Goal: Task Accomplishment & Management: Use online tool/utility

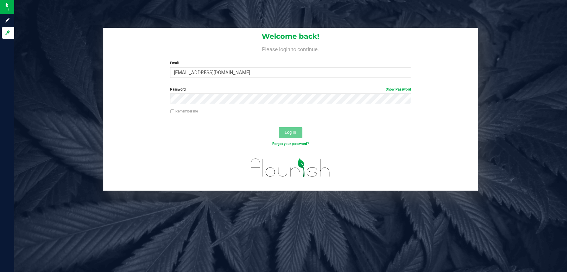
type input "[EMAIL_ADDRESS][DOMAIN_NAME]"
click at [279, 127] on button "Log In" at bounding box center [291, 132] width 24 height 11
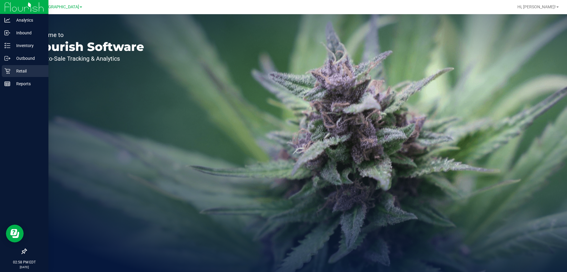
click at [14, 67] on div "Retail" at bounding box center [25, 71] width 47 height 12
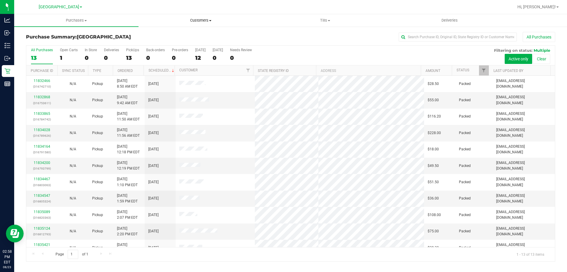
click at [207, 18] on span "Customers" at bounding box center [201, 20] width 124 height 5
click at [203, 33] on li "All customers" at bounding box center [201, 35] width 124 height 7
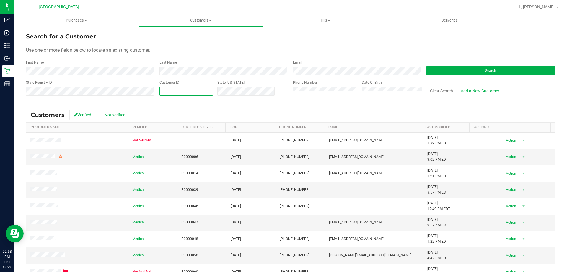
click at [188, 94] on span at bounding box center [186, 91] width 53 height 9
type input "1502096"
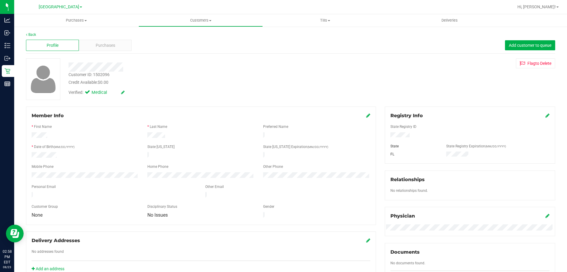
click at [111, 51] on div "Profile Purchases Add customer to queue" at bounding box center [291, 45] width 530 height 16
click at [111, 48] on span "Purchases" at bounding box center [106, 45] width 20 height 6
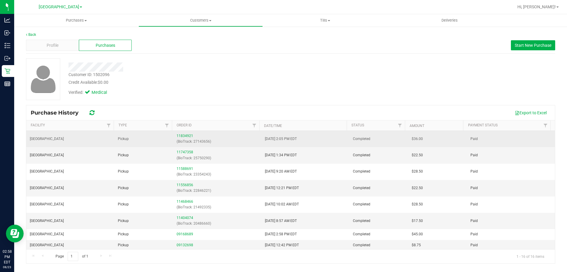
click at [185, 133] on div "11834921 (BioTrack: 27143656)" at bounding box center [217, 138] width 81 height 11
click at [185, 136] on link "11834921" at bounding box center [185, 136] width 17 height 4
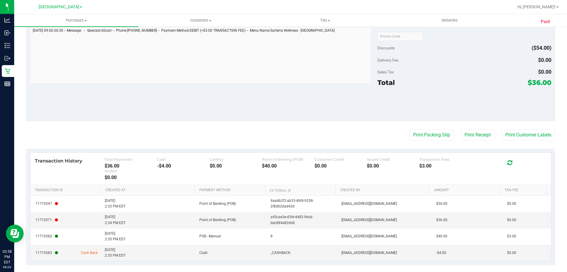
scroll to position [221, 0]
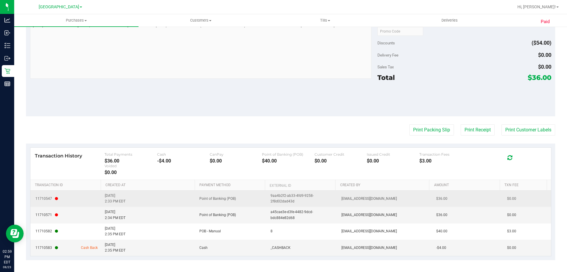
drag, startPoint x: 429, startPoint y: 200, endPoint x: 455, endPoint y: 203, distance: 26.2
click at [455, 203] on td "$36.00" at bounding box center [468, 198] width 71 height 16
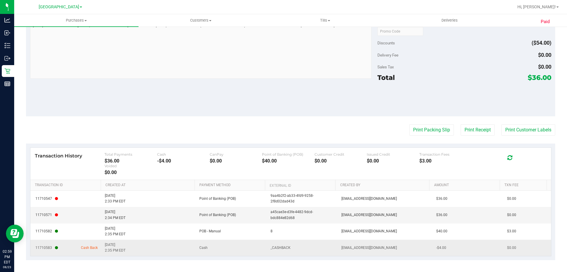
drag, startPoint x: 428, startPoint y: 247, endPoint x: 462, endPoint y: 247, distance: 33.7
click at [457, 248] on td "-$4.00" at bounding box center [468, 247] width 71 height 16
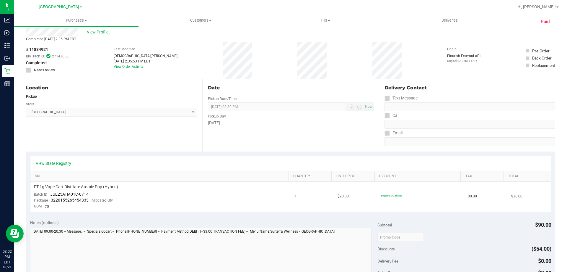
scroll to position [0, 0]
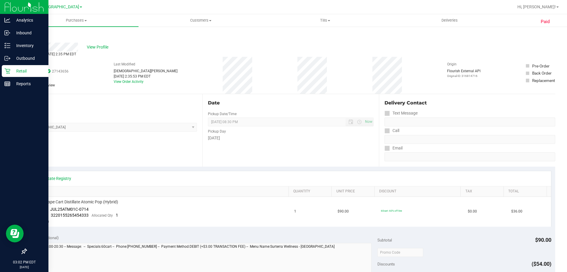
click at [12, 72] on p "Retail" at bounding box center [27, 70] width 35 height 7
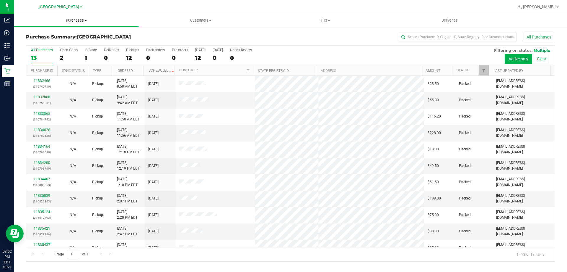
click at [84, 18] on span "Purchases" at bounding box center [76, 20] width 124 height 5
click at [80, 40] on li "Fulfillment" at bounding box center [76, 42] width 124 height 7
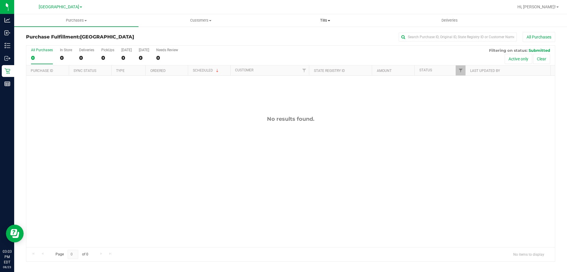
click at [318, 19] on span "Tills" at bounding box center [325, 20] width 124 height 5
click at [281, 33] on span "Manage tills" at bounding box center [283, 35] width 40 height 5
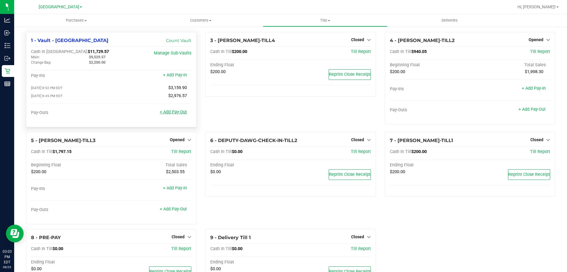
click at [179, 113] on link "+ Add Pay-Out" at bounding box center [173, 111] width 27 height 5
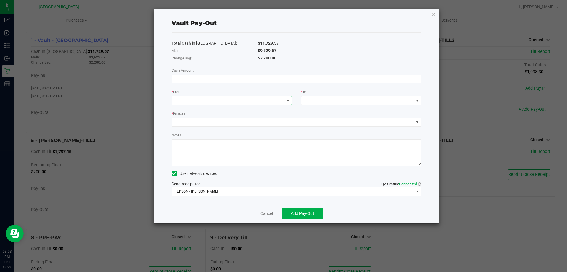
click at [287, 100] on span at bounding box center [288, 100] width 5 height 5
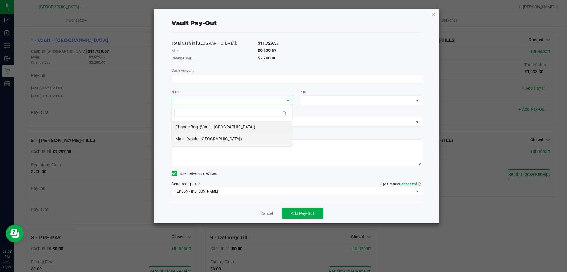
click at [239, 134] on li "Main (Vault - [GEOGRAPHIC_DATA])" at bounding box center [232, 139] width 120 height 12
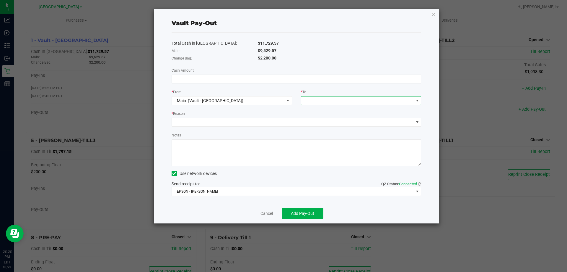
click at [348, 99] on span at bounding box center [357, 100] width 113 height 8
click at [338, 173] on span "Empyreal Transfer" at bounding box center [321, 174] width 33 height 5
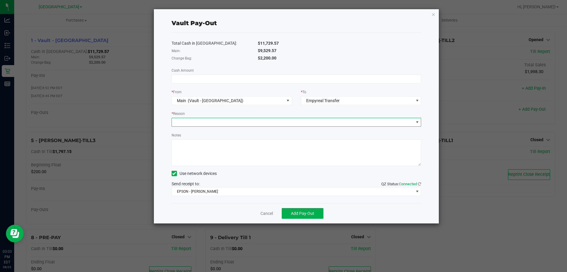
click at [328, 118] on span at bounding box center [293, 122] width 242 height 8
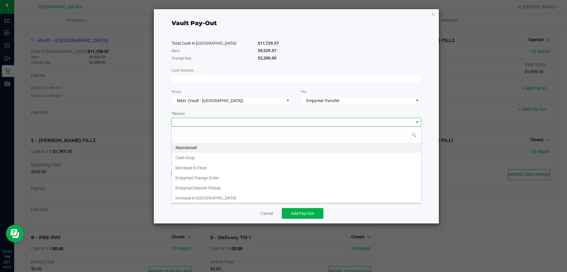
scroll to position [9, 250]
click at [254, 189] on li "Empyreal Deposit Pickup" at bounding box center [296, 188] width 249 height 10
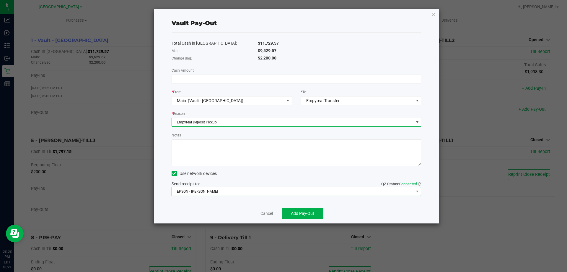
click at [277, 193] on span "EPSON - [PERSON_NAME]" at bounding box center [293, 191] width 242 height 8
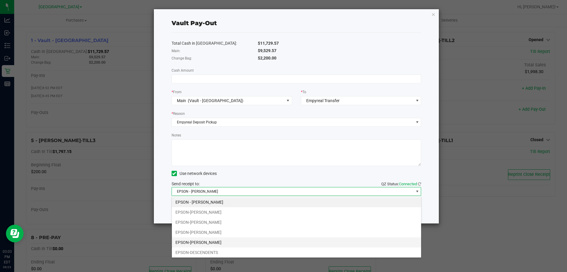
click at [247, 241] on li "EPSON-[PERSON_NAME]" at bounding box center [296, 242] width 249 height 10
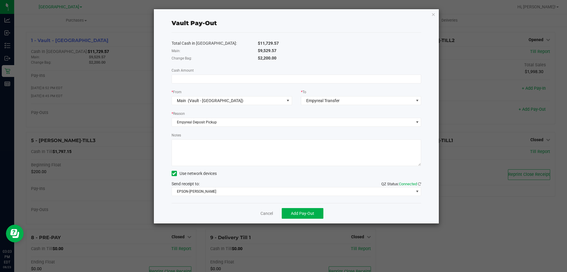
click at [244, 148] on textarea "Notes" at bounding box center [297, 152] width 250 height 27
type textarea "9"
click at [354, 74] on span at bounding box center [297, 78] width 250 height 9
click at [354, 78] on input at bounding box center [296, 79] width 249 height 8
type input "$9,529.57"
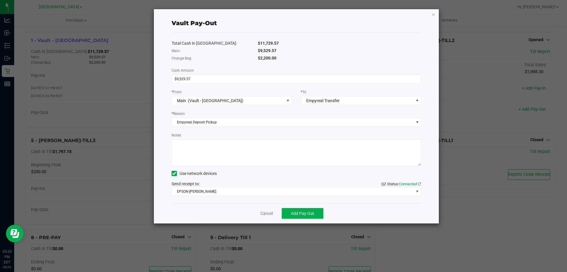
click at [346, 59] on div "$2,200.00" at bounding box center [340, 58] width 173 height 6
click at [310, 210] on button "Add Pay-Out" at bounding box center [303, 213] width 42 height 11
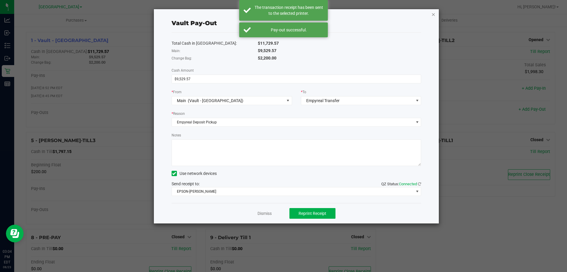
click at [435, 13] on icon "button" at bounding box center [434, 14] width 4 height 7
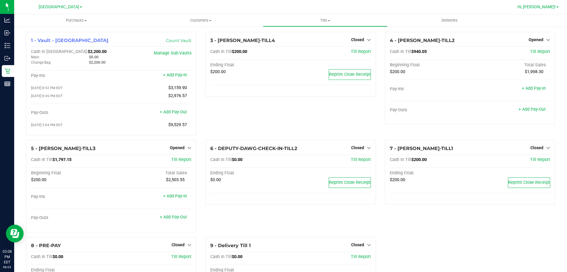
click at [552, 6] on span "Hi, [PERSON_NAME]!" at bounding box center [537, 6] width 38 height 5
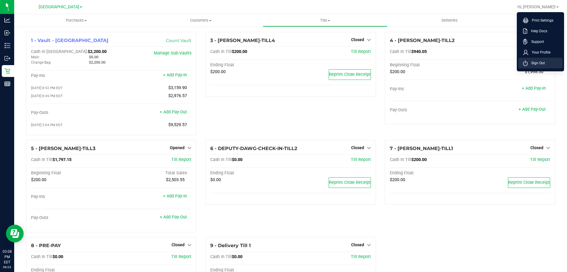
click at [541, 61] on span "Sign Out" at bounding box center [536, 63] width 17 height 6
